Goal: Transaction & Acquisition: Purchase product/service

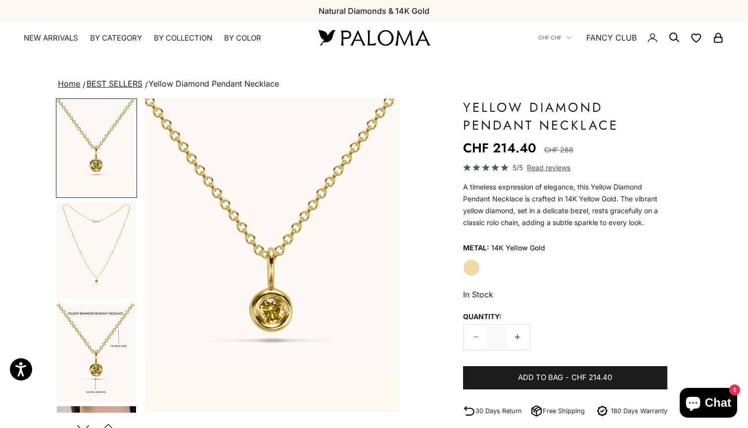
scroll to position [148, 0]
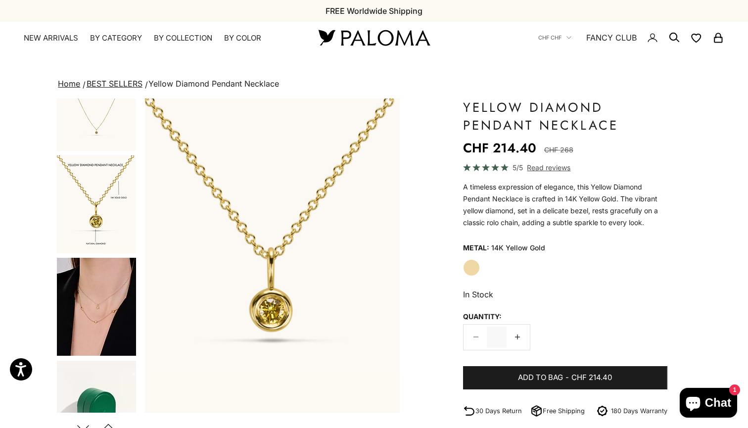
click at [98, 324] on img "Go to item 4" at bounding box center [96, 307] width 79 height 98
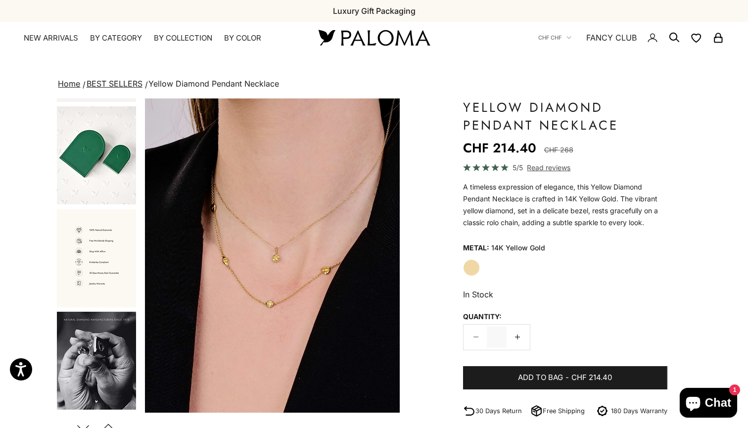
scroll to position [504, 0]
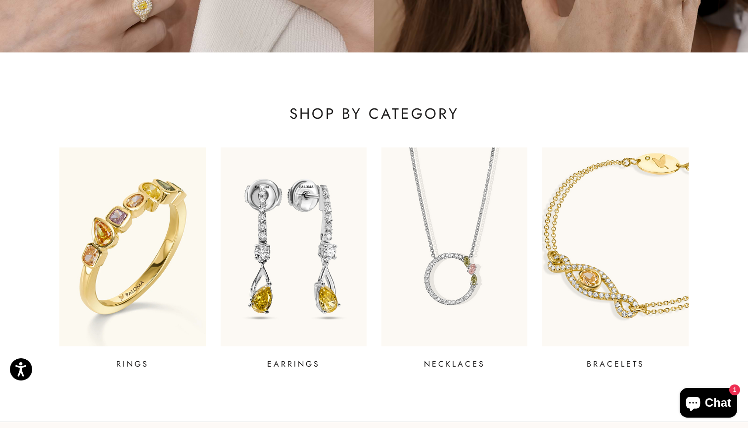
scroll to position [447, 0]
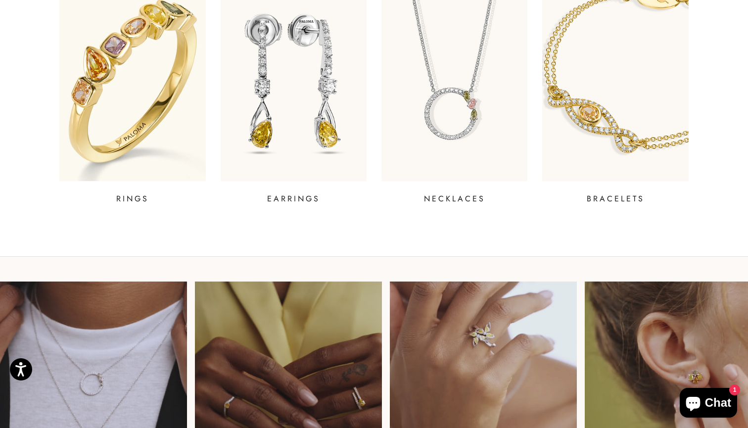
click at [146, 118] on img at bounding box center [132, 81] width 175 height 238
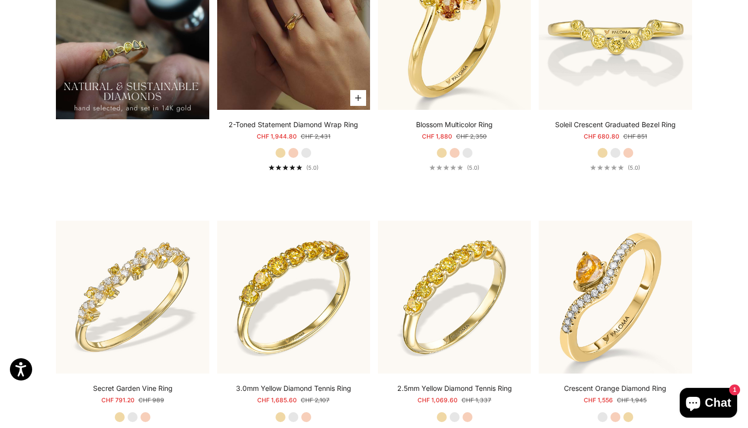
scroll to position [948, 0]
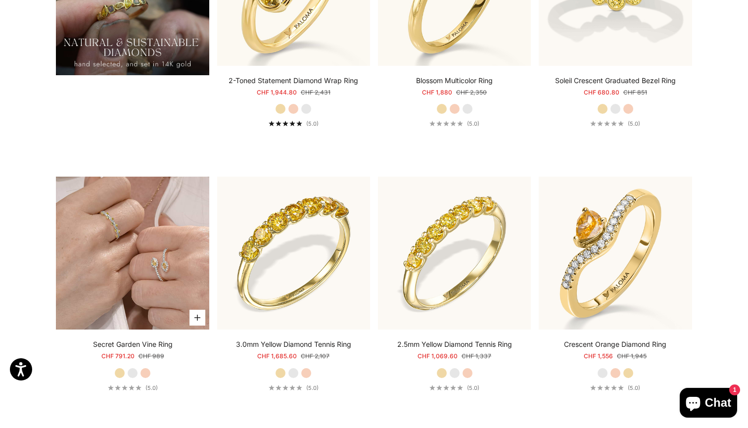
click at [136, 262] on img at bounding box center [132, 253] width 153 height 153
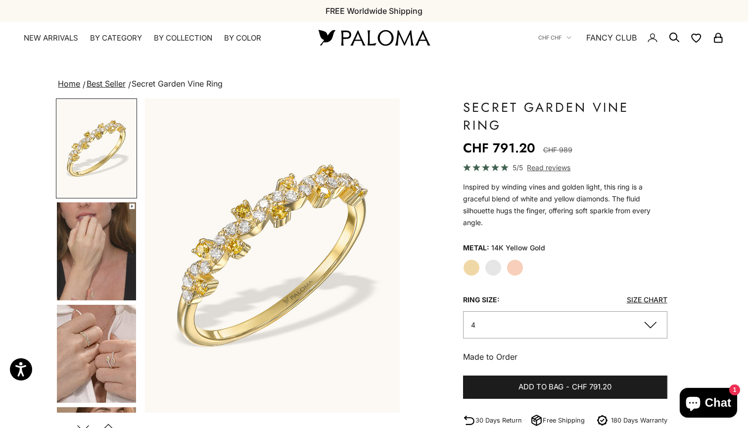
click at [515, 322] on button "4" at bounding box center [565, 324] width 204 height 27
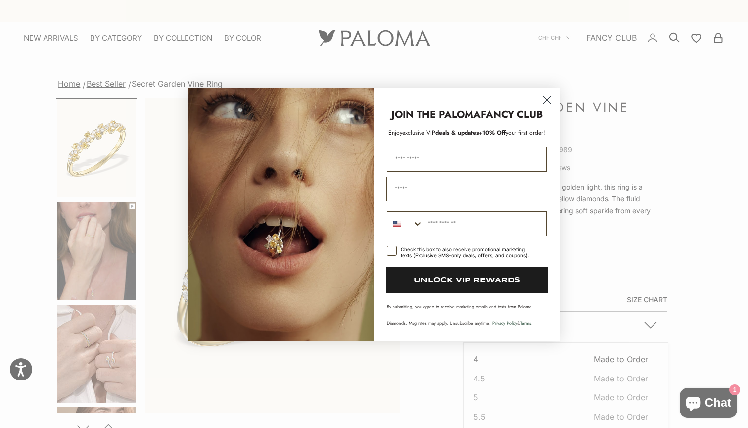
click at [549, 98] on icon "Close dialog" at bounding box center [547, 99] width 7 height 7
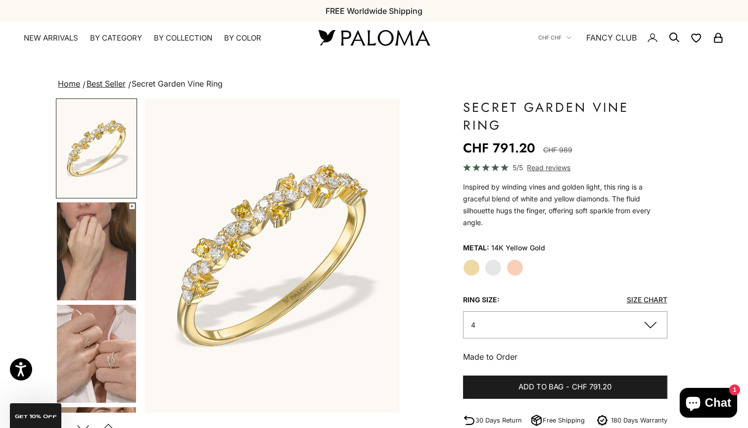
click at [645, 305] on span "Size Chart" at bounding box center [647, 299] width 41 height 15
click at [648, 300] on link "Size Chart" at bounding box center [647, 299] width 41 height 8
click at [498, 322] on button "4" at bounding box center [565, 324] width 204 height 27
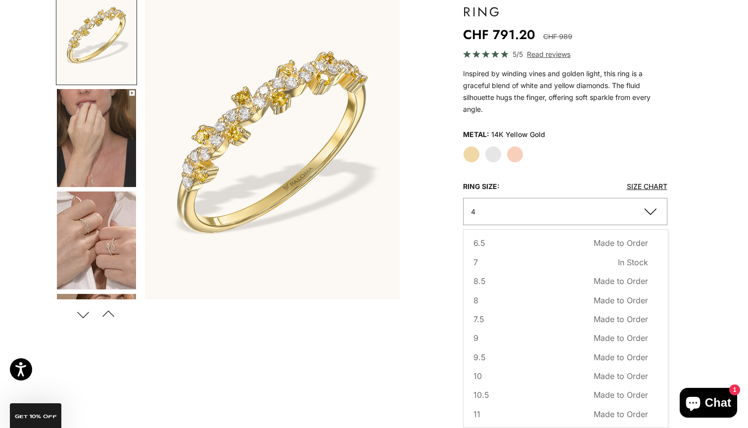
scroll to position [114, 0]
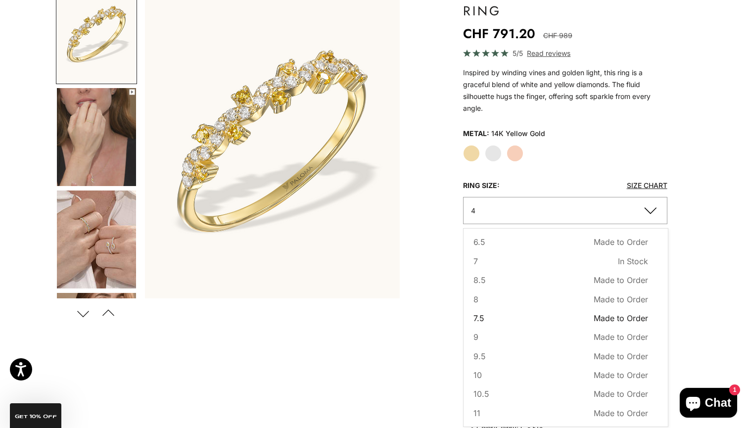
click at [478, 313] on span "7.5" at bounding box center [478, 318] width 11 height 13
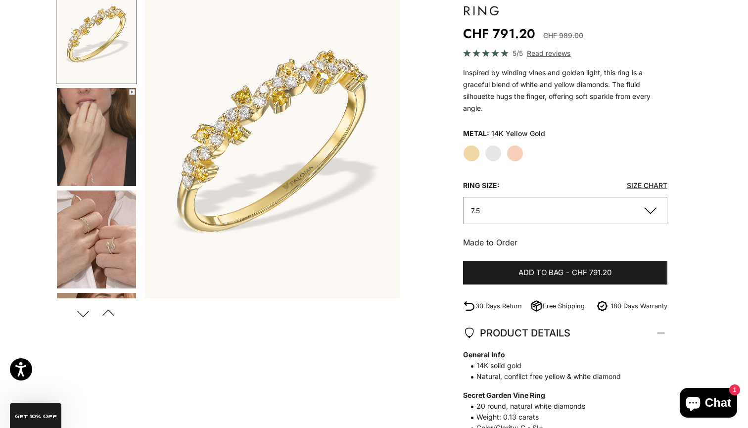
click at [547, 199] on button "7.5" at bounding box center [565, 210] width 204 height 27
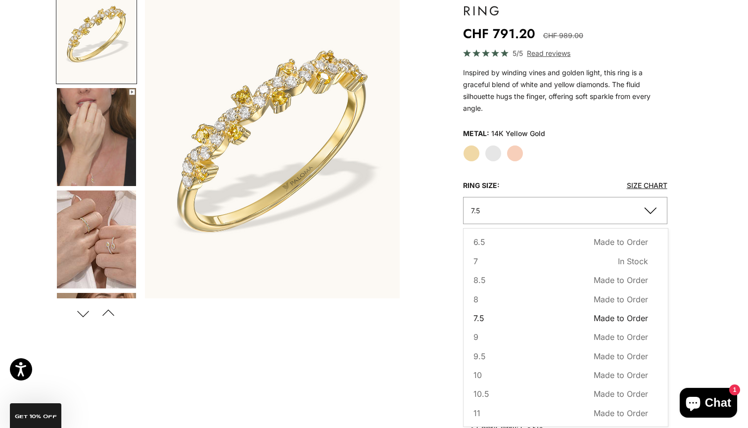
click at [534, 151] on div "Yellow Gold White Gold Rose Gold" at bounding box center [565, 153] width 204 height 17
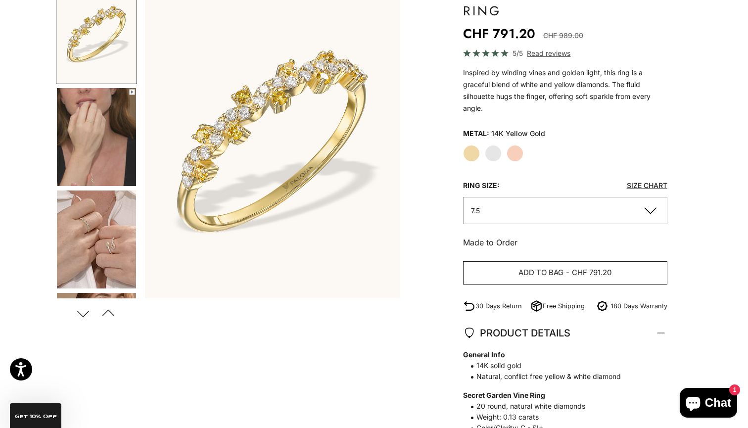
click at [542, 278] on span "Add to bag" at bounding box center [540, 273] width 45 height 12
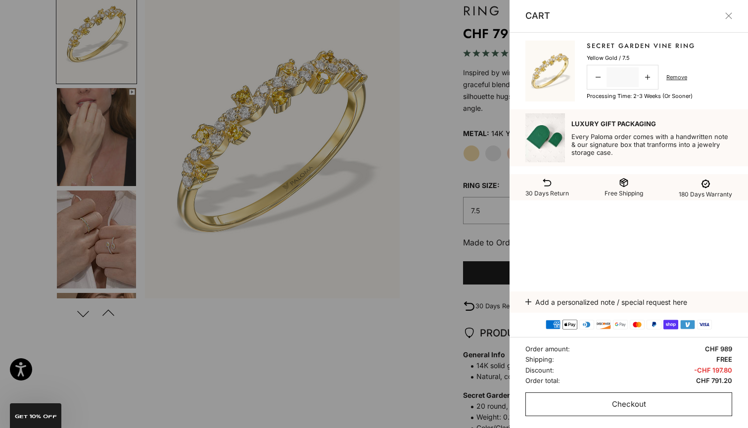
click at [606, 404] on button "Checkout" at bounding box center [628, 404] width 207 height 24
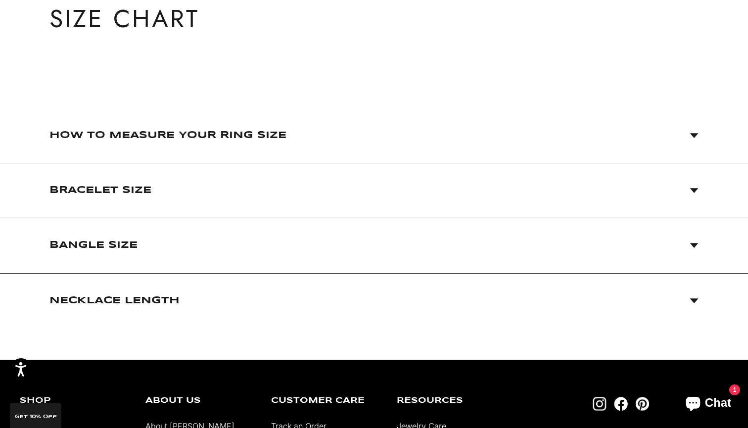
scroll to position [107, 0]
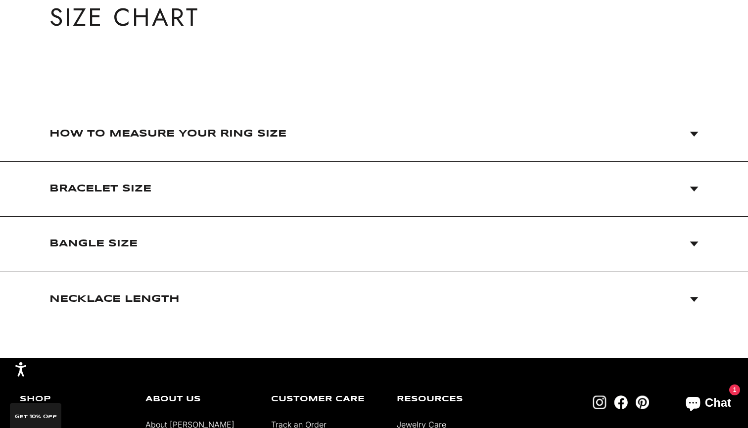
click at [251, 135] on span "How to Measure Your Ring Size" at bounding box center [167, 134] width 237 height 20
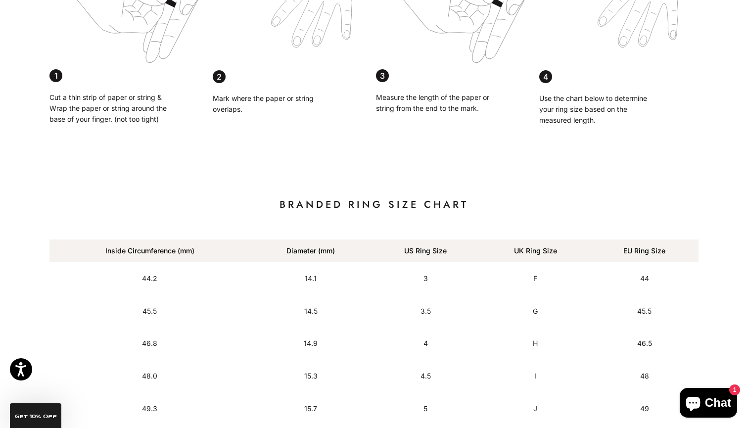
scroll to position [115, 0]
